Goal: Check status: Check status

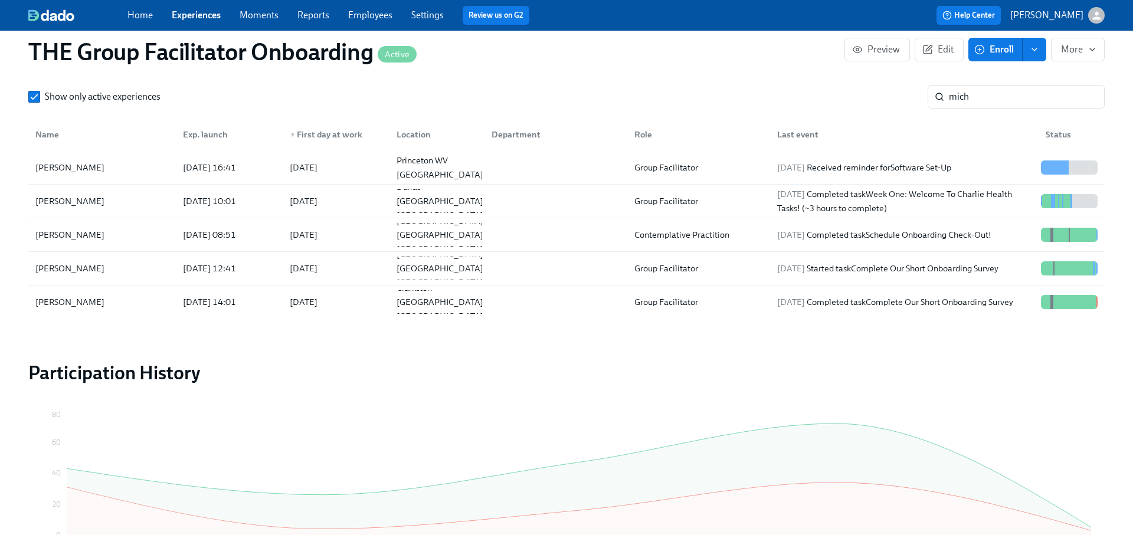
scroll to position [943, 0]
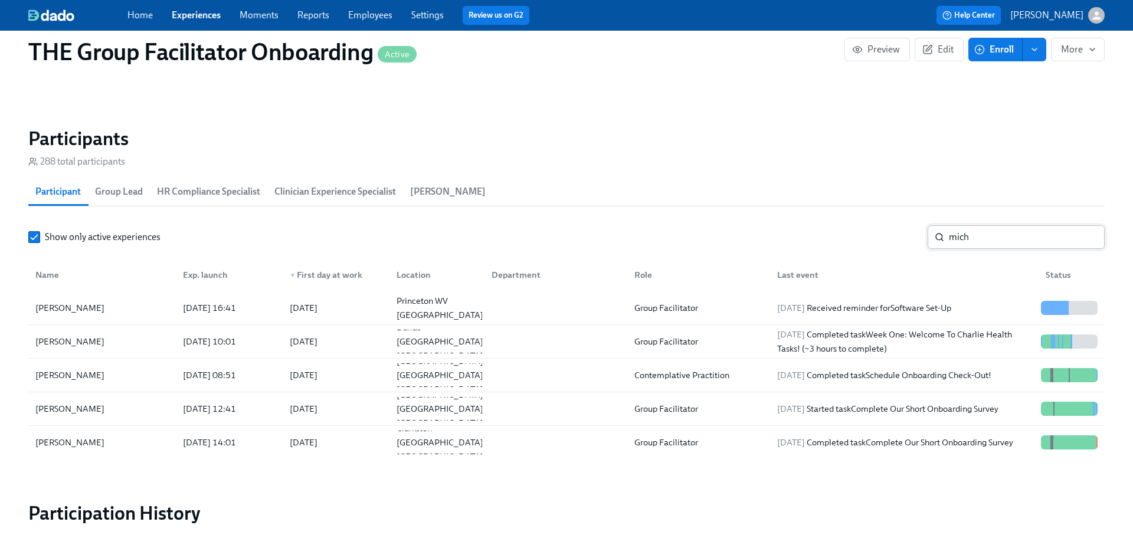
click at [962, 237] on input "mich" at bounding box center [1027, 237] width 156 height 24
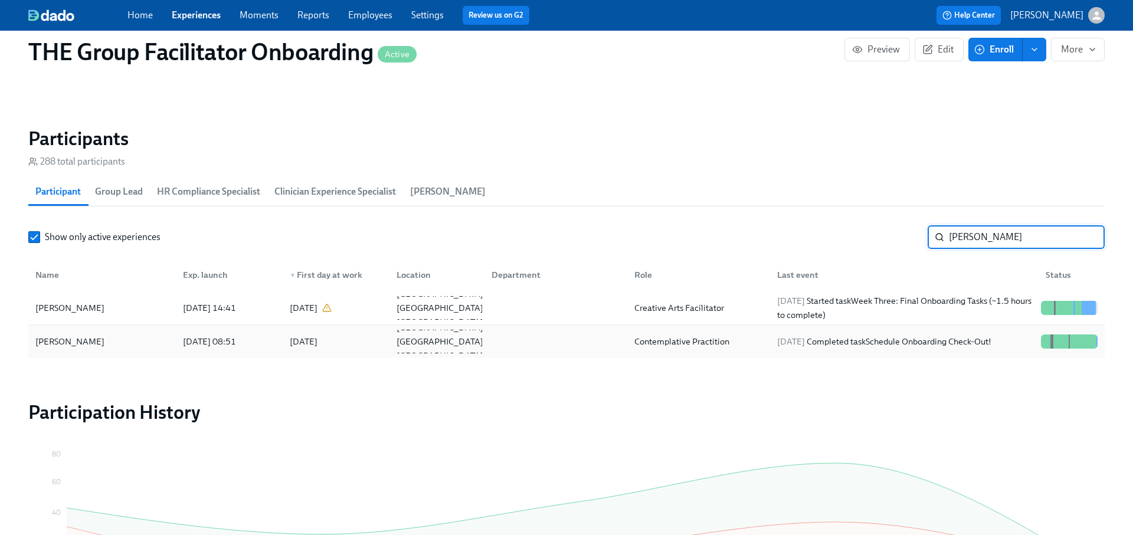
type input "sarah m"
click at [943, 337] on div "2025/09/08 Completed task Schedule Onboarding Check-Out!" at bounding box center [884, 341] width 224 height 14
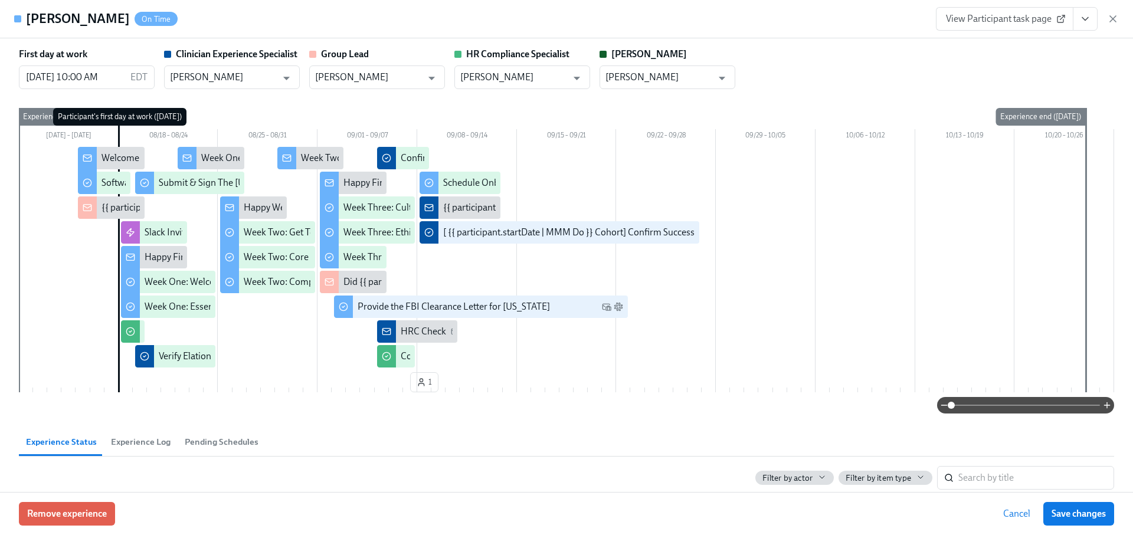
click at [1086, 18] on icon "View task page" at bounding box center [1085, 19] width 12 height 12
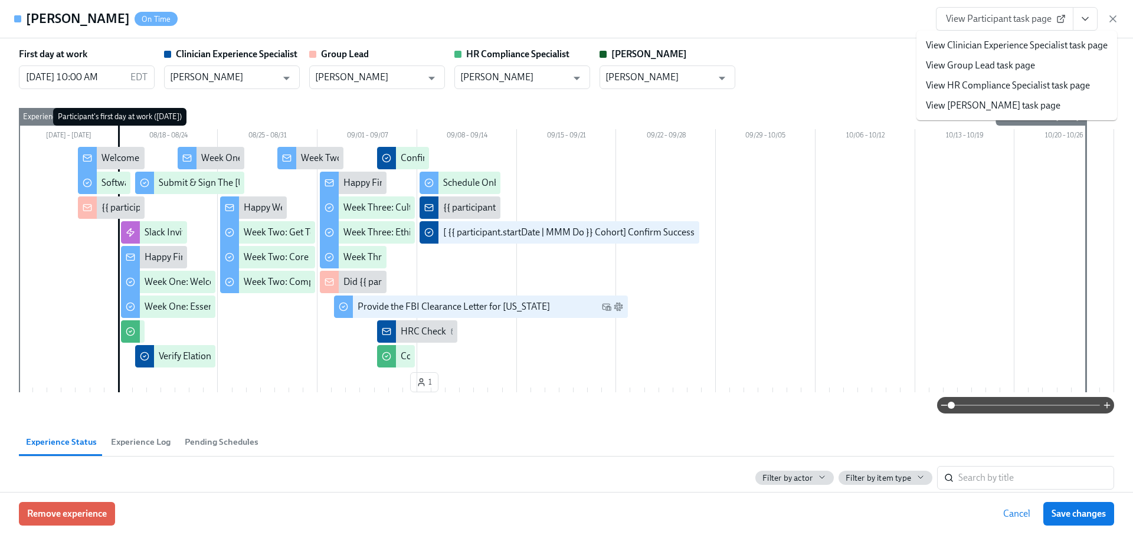
click at [1019, 40] on link "View Clinician Experience Specialist task page" at bounding box center [1017, 45] width 182 height 13
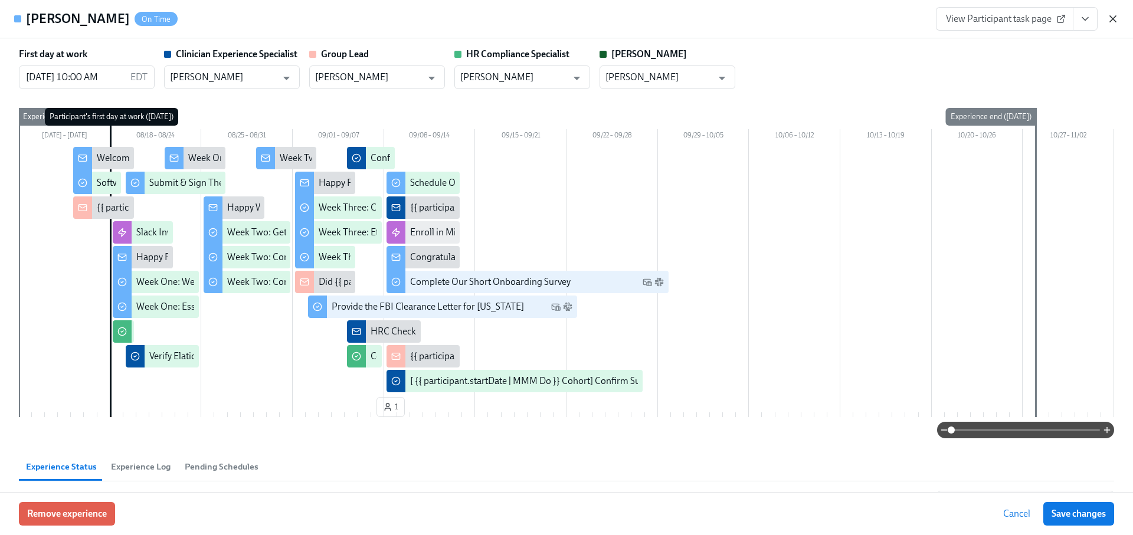
click at [1113, 17] on icon "button" at bounding box center [1113, 19] width 12 height 12
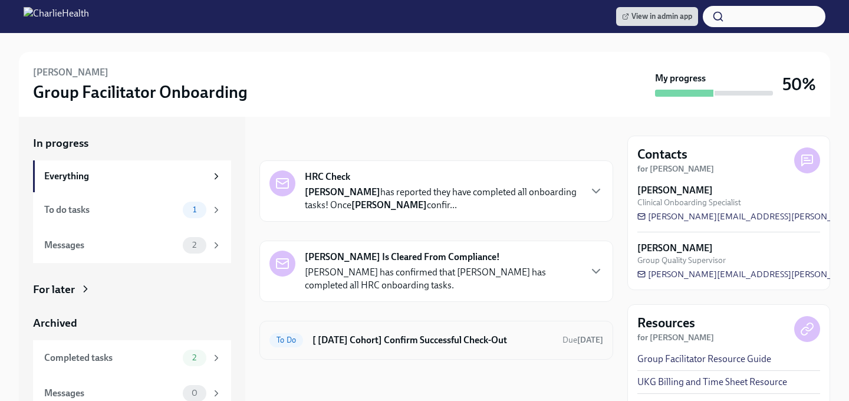
click at [409, 337] on h6 "[ [DATE] Cohort] Confirm Successful Check-Out" at bounding box center [433, 340] width 241 height 13
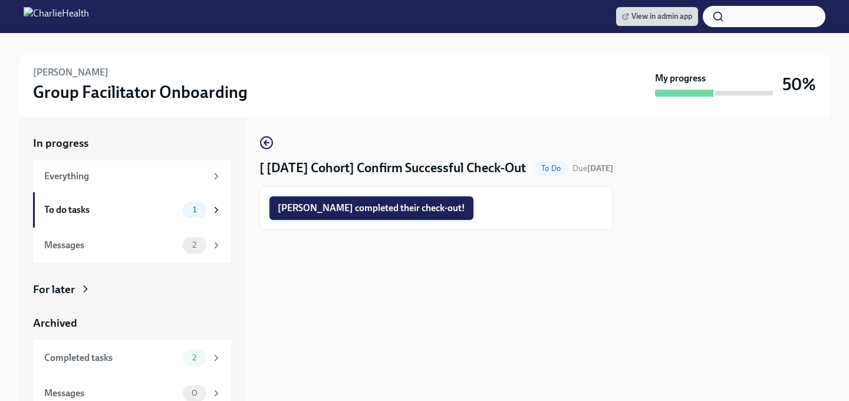
click at [351, 214] on span "[PERSON_NAME] completed their check-out!" at bounding box center [372, 208] width 188 height 12
